Goal: Information Seeking & Learning: Understand process/instructions

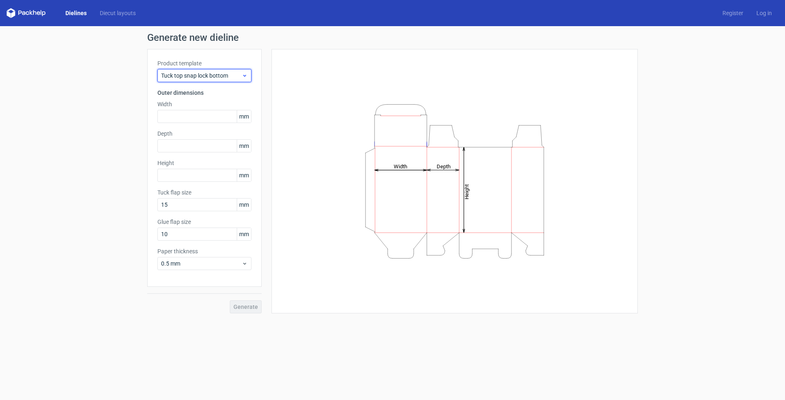
click at [222, 70] on div "Tuck top snap lock bottom" at bounding box center [204, 75] width 94 height 13
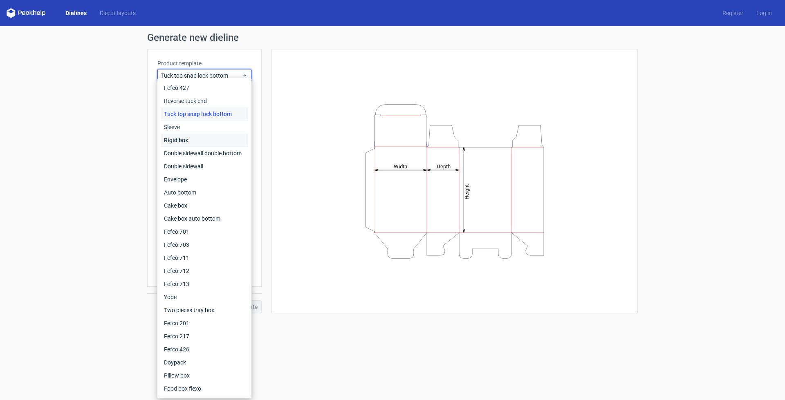
click at [191, 138] on div "Rigid box" at bounding box center [205, 140] width 88 height 13
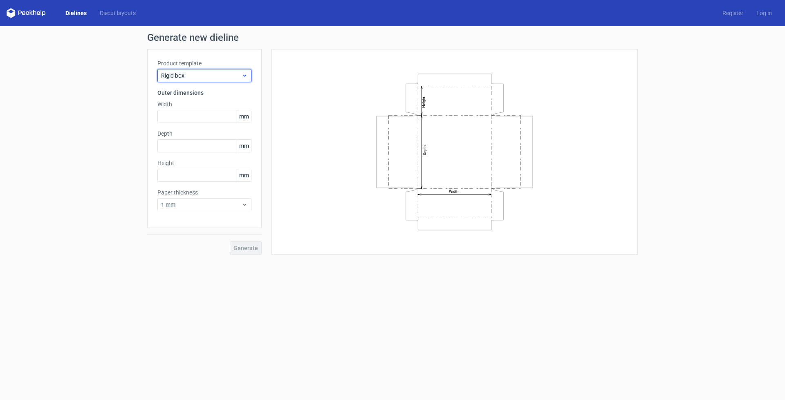
click at [196, 69] on div "Rigid box" at bounding box center [204, 75] width 94 height 13
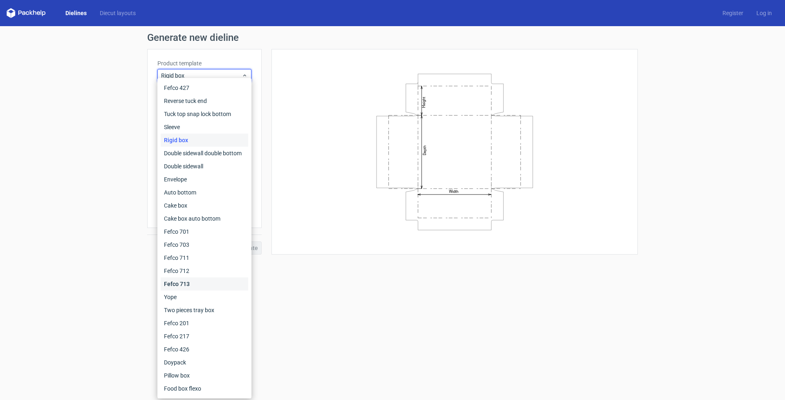
click at [199, 290] on div "Fefco 713" at bounding box center [205, 284] width 88 height 13
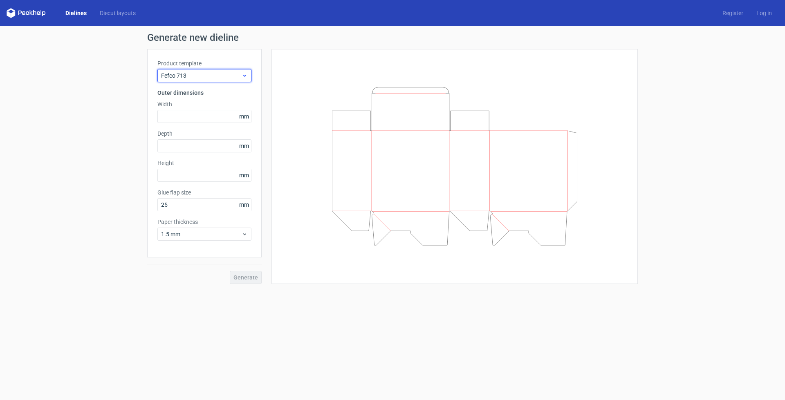
click at [202, 80] on div "Fefco 713" at bounding box center [204, 75] width 94 height 13
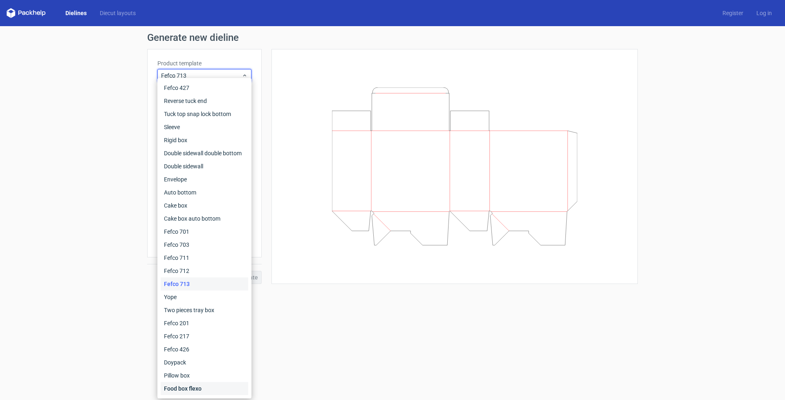
click at [198, 390] on div "Food box flexo" at bounding box center [205, 388] width 88 height 13
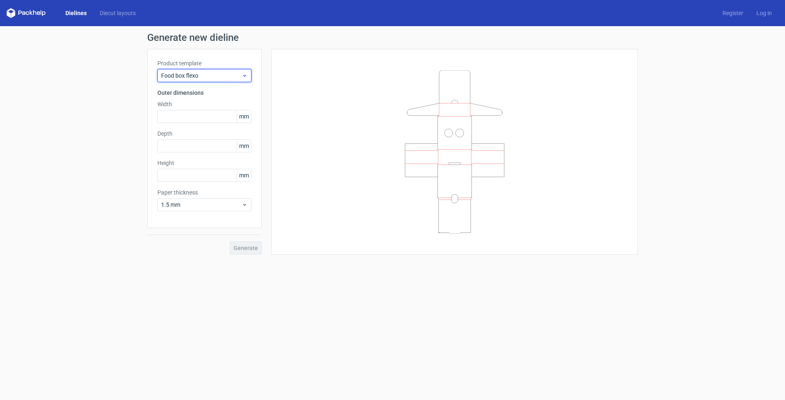
click at [190, 74] on span "Food box flexo" at bounding box center [201, 76] width 81 height 8
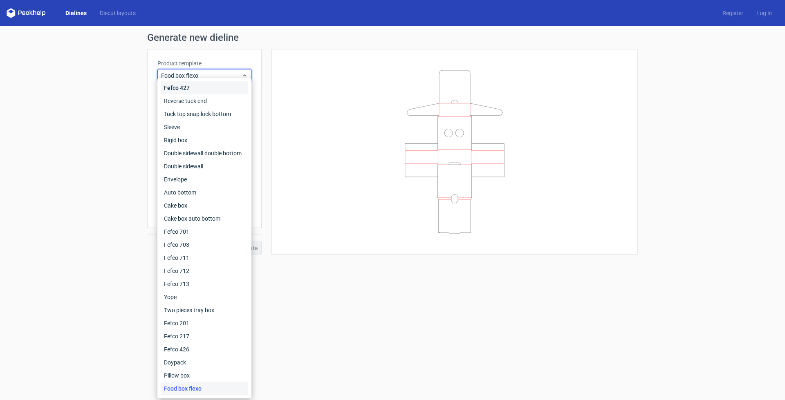
click at [190, 87] on div "Fefco 427" at bounding box center [205, 87] width 88 height 13
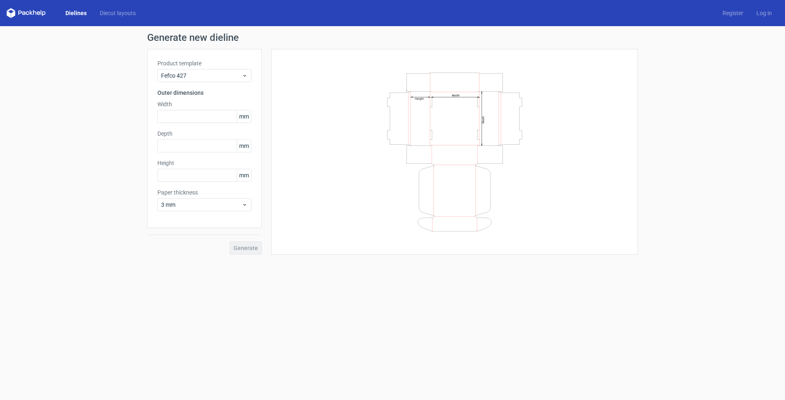
click at [210, 68] on div "Product template Fefco 427" at bounding box center [204, 70] width 94 height 23
click at [210, 74] on span "Fefco 427" at bounding box center [201, 76] width 81 height 8
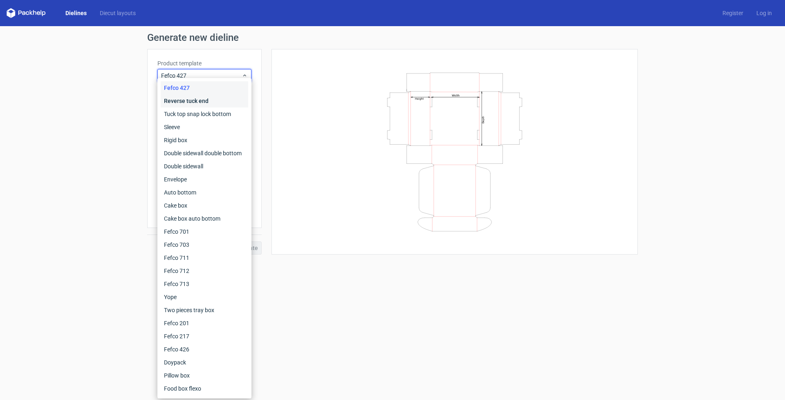
click at [201, 101] on div "Reverse tuck end" at bounding box center [205, 100] width 88 height 13
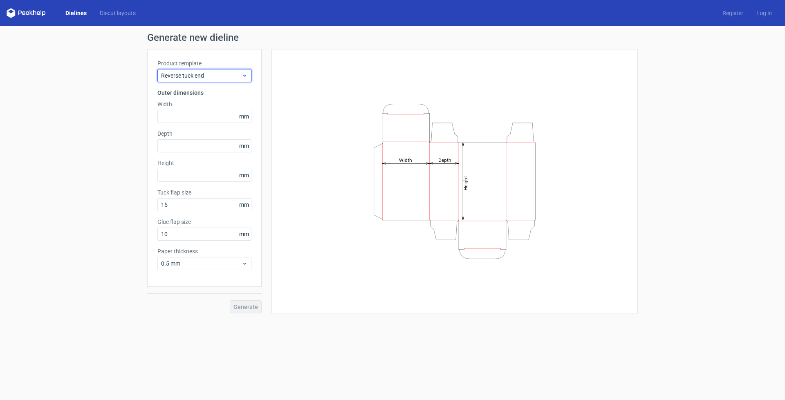
click at [199, 80] on div "Reverse tuck end" at bounding box center [204, 75] width 94 height 13
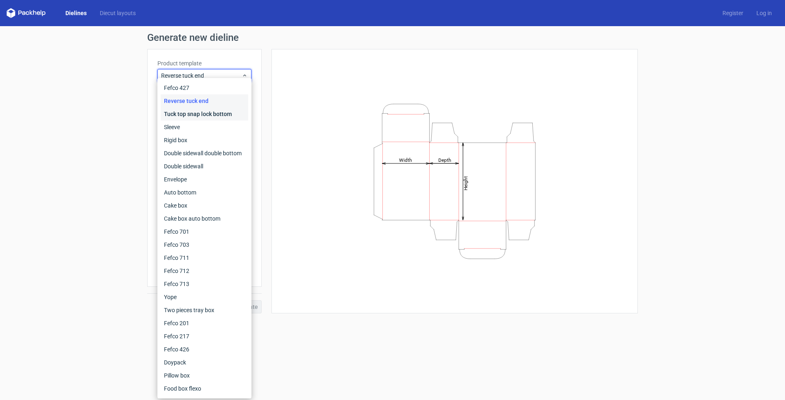
click at [199, 116] on div "Tuck top snap lock bottom" at bounding box center [205, 114] width 88 height 13
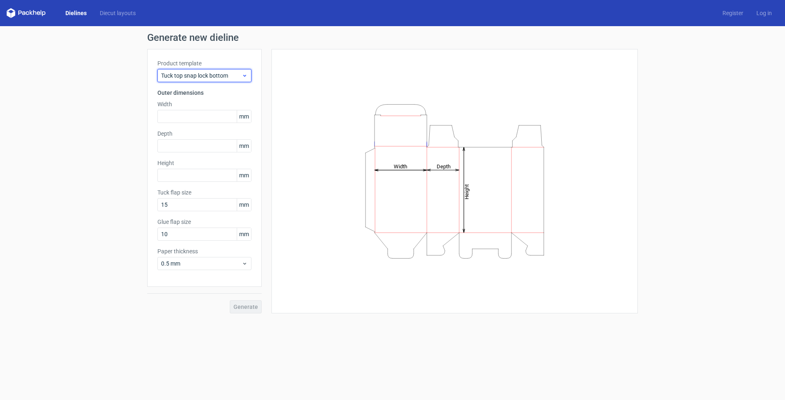
click at [204, 72] on span "Tuck top snap lock bottom" at bounding box center [201, 76] width 81 height 8
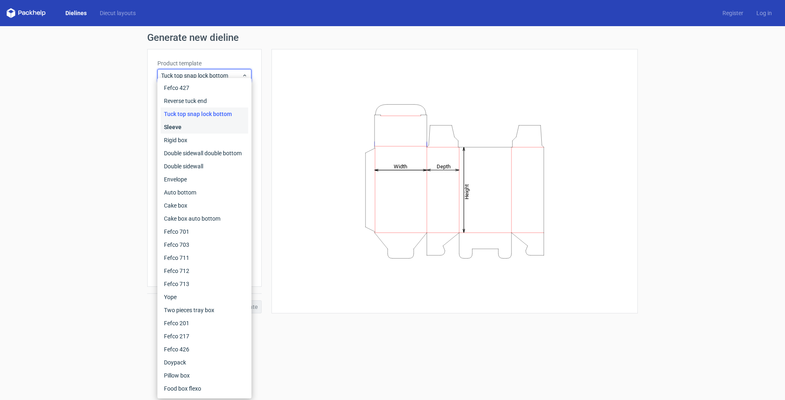
click at [205, 131] on div "Sleeve" at bounding box center [205, 127] width 88 height 13
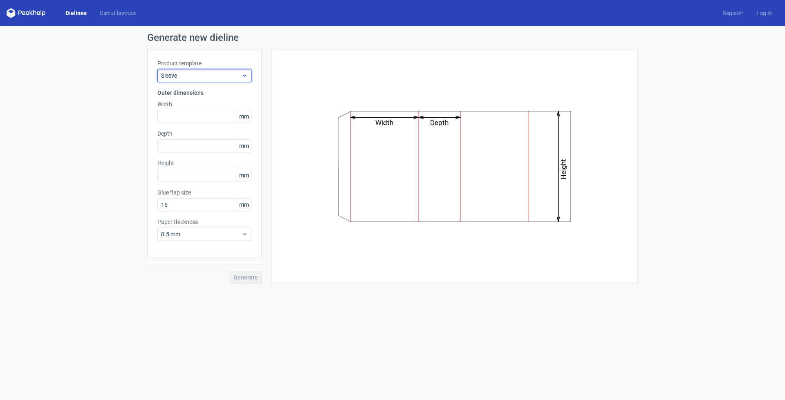
click at [207, 70] on div "Sleeve" at bounding box center [204, 75] width 94 height 13
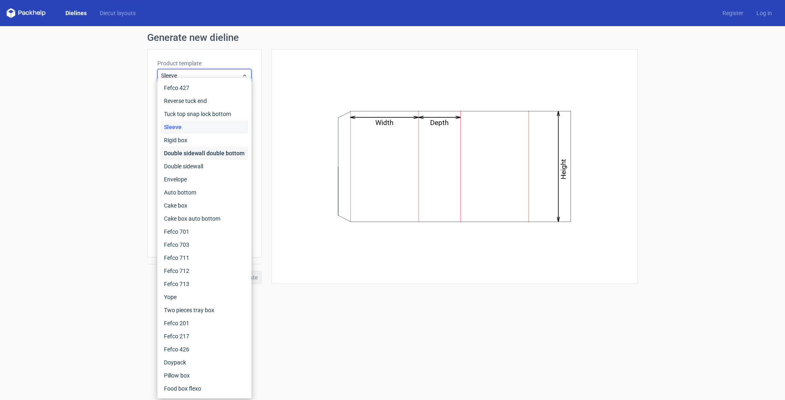
click at [209, 157] on div "Double sidewall double bottom" at bounding box center [205, 153] width 88 height 13
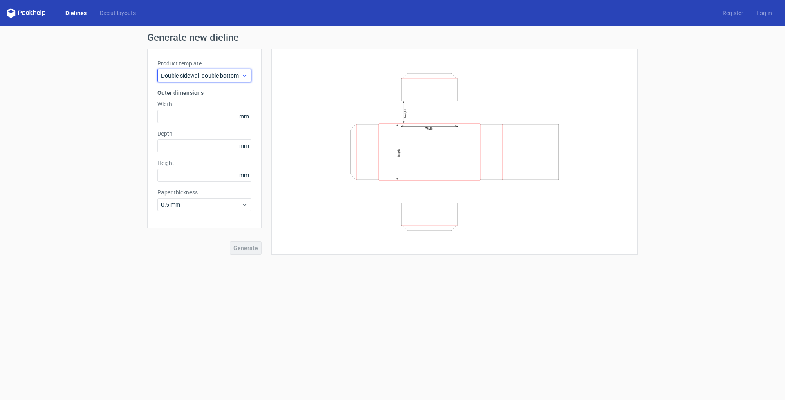
click at [218, 72] on span "Double sidewall double bottom" at bounding box center [201, 76] width 81 height 8
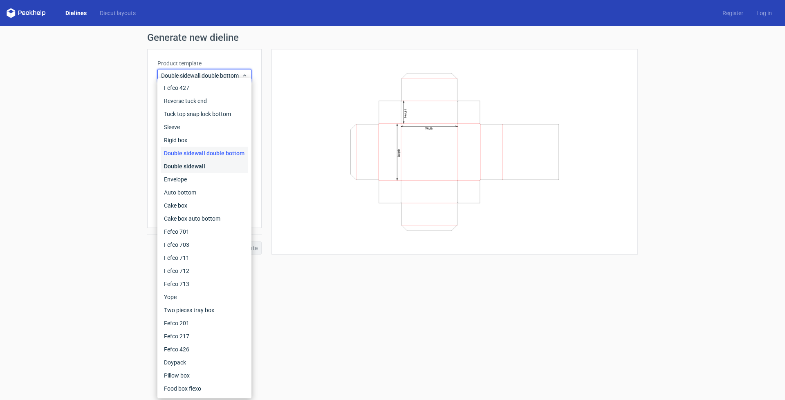
click at [211, 168] on div "Double sidewall" at bounding box center [205, 166] width 88 height 13
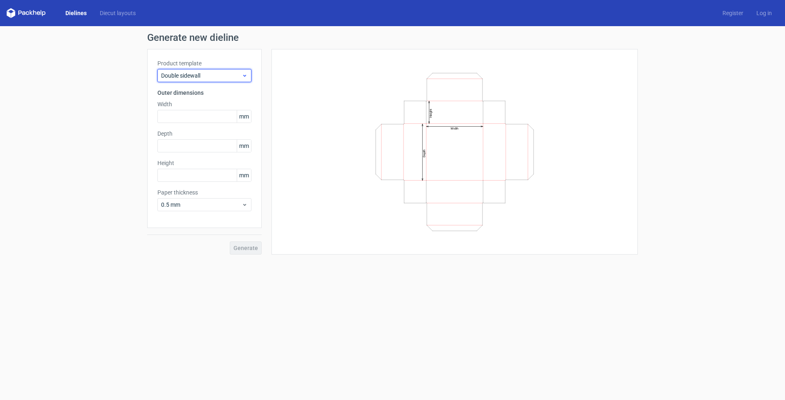
click at [212, 74] on span "Double sidewall" at bounding box center [201, 76] width 81 height 8
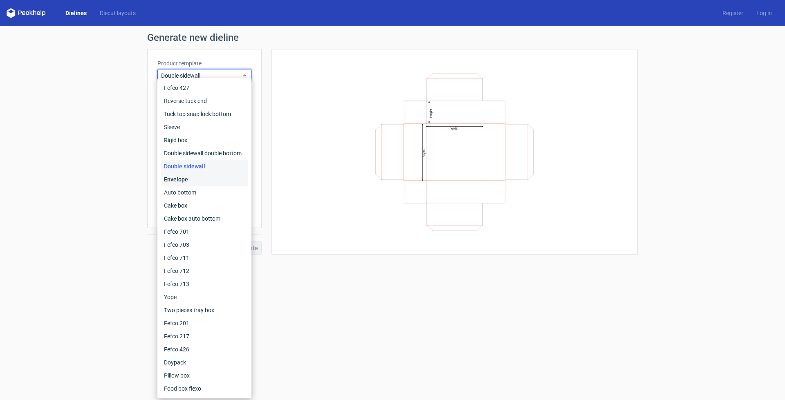
click at [202, 180] on div "Envelope" at bounding box center [205, 179] width 88 height 13
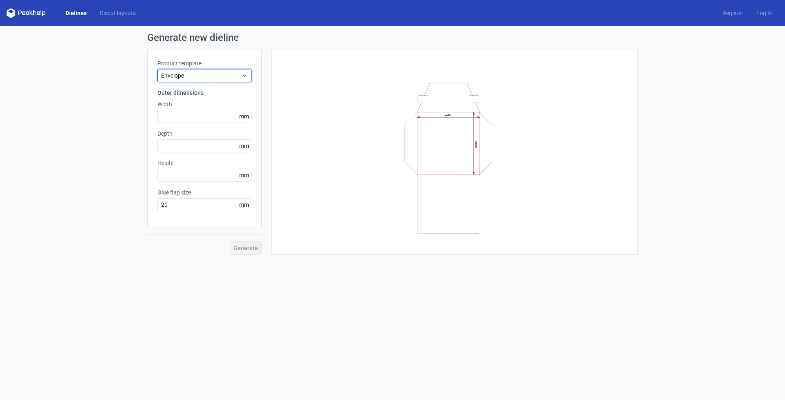
click at [204, 77] on span "Envelope" at bounding box center [201, 76] width 81 height 8
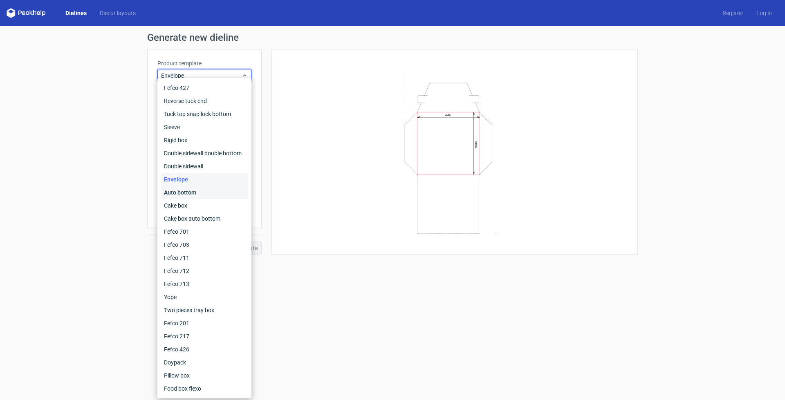
click at [193, 194] on div "Auto bottom" at bounding box center [205, 192] width 88 height 13
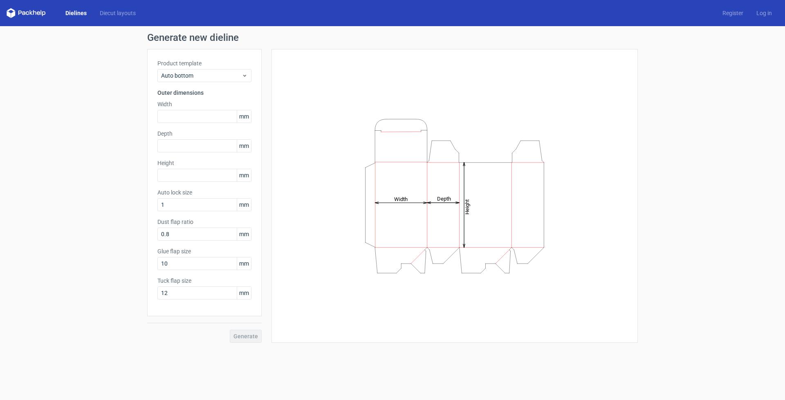
click at [199, 61] on label "Product template" at bounding box center [204, 63] width 94 height 8
click at [199, 68] on div "Product template Auto bottom" at bounding box center [204, 70] width 94 height 23
click at [199, 73] on span "Auto bottom" at bounding box center [201, 76] width 81 height 8
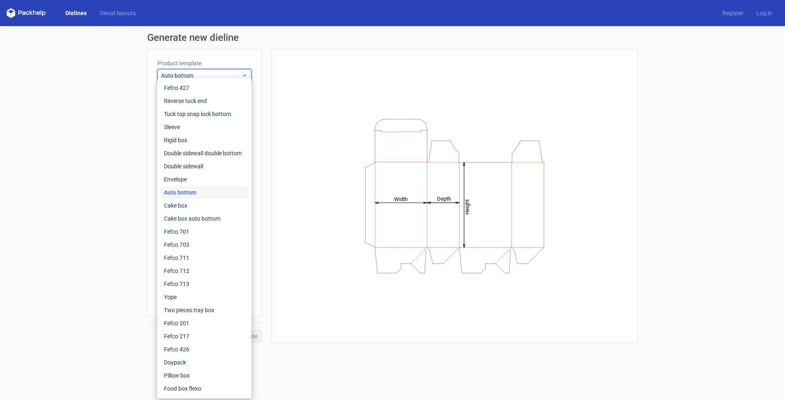
click at [326, 200] on div "Height Depth Width" at bounding box center [455, 196] width 346 height 274
